Goal: Task Accomplishment & Management: Use online tool/utility

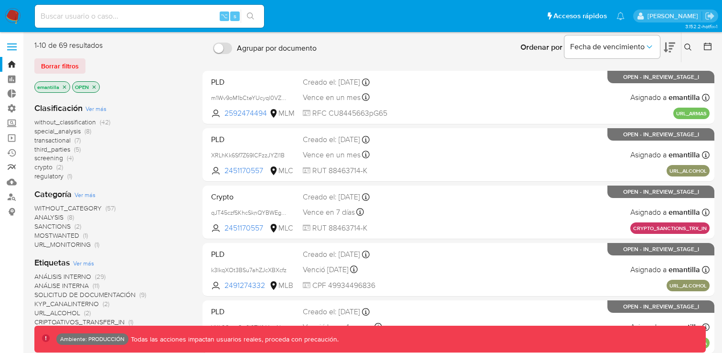
click at [11, 168] on link "Reportes" at bounding box center [57, 167] width 114 height 15
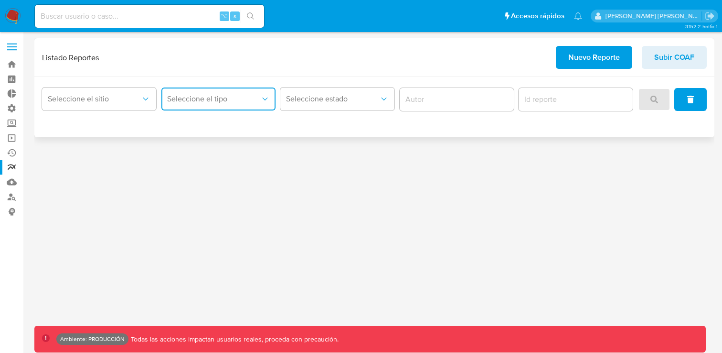
click at [237, 105] on button "Seleccione el tipo" at bounding box center [218, 98] width 114 height 23
click at [99, 100] on span "Seleccione el sitio" at bounding box center [94, 99] width 93 height 10
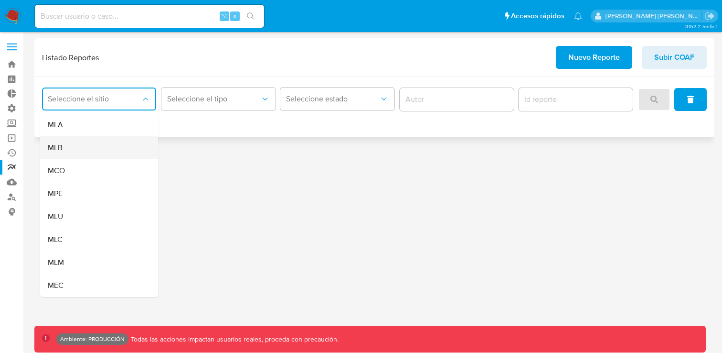
click at [78, 153] on div "MLB" at bounding box center [96, 147] width 97 height 23
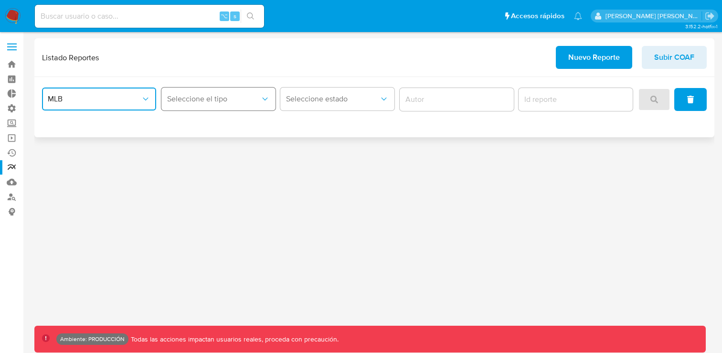
click at [200, 106] on button "Seleccione el tipo" at bounding box center [218, 98] width 114 height 23
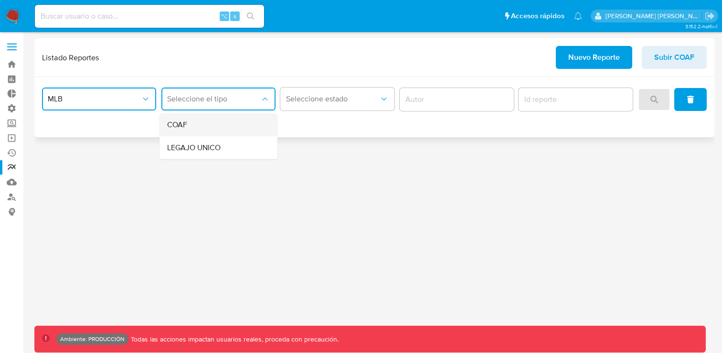
click at [221, 130] on div "COAF" at bounding box center [215, 124] width 97 height 23
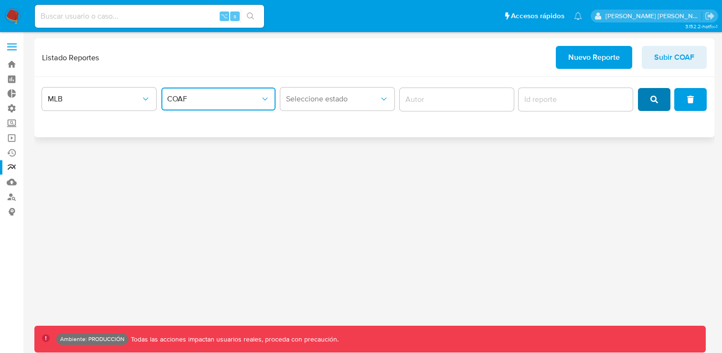
click at [662, 97] on button "search" at bounding box center [654, 99] width 32 height 23
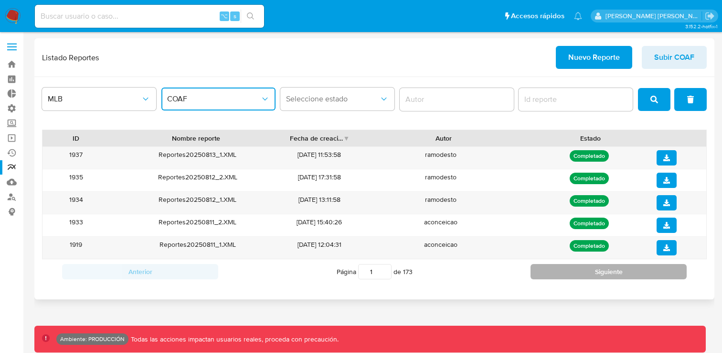
click at [573, 271] on button "Siguiente" at bounding box center [609, 271] width 156 height 15
type input "2"
